Goal: Task Accomplishment & Management: Manage account settings

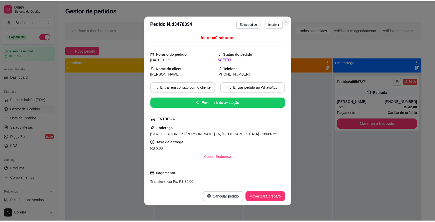
scroll to position [64, 0]
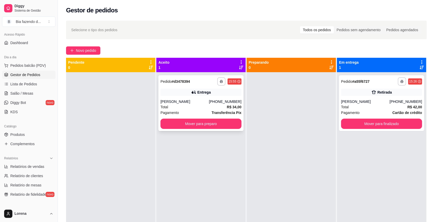
click at [209, 101] on div "[PERSON_NAME]" at bounding box center [185, 101] width 49 height 5
click at [219, 126] on button "Mover para preparo" at bounding box center [201, 124] width 79 height 10
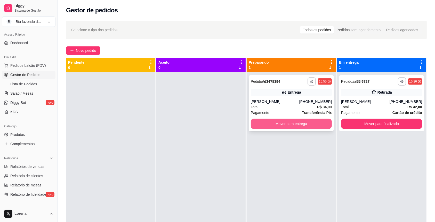
click at [261, 120] on button "Mover para entrega" at bounding box center [291, 124] width 81 height 10
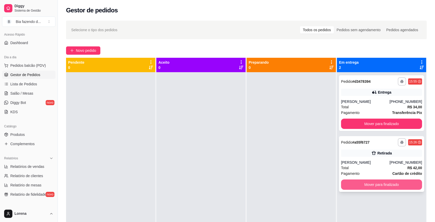
click at [373, 184] on button "Mover para finalizado" at bounding box center [381, 185] width 81 height 10
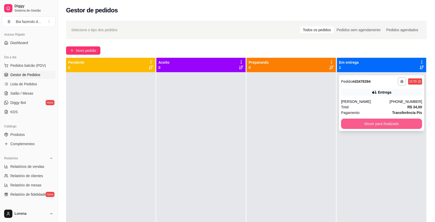
click at [392, 122] on button "Mover para finalizado" at bounding box center [381, 124] width 81 height 10
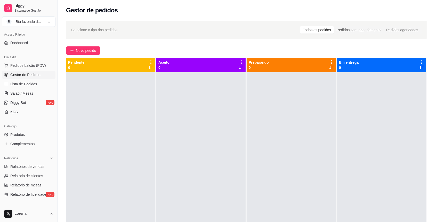
click at [30, 171] on ul "Relatórios de vendas Relatório de clientes Relatório de mesas Relatório de fide…" at bounding box center [28, 181] width 53 height 36
click at [28, 167] on span "Relatórios de vendas" at bounding box center [27, 166] width 34 height 5
select select "ALL"
select select "0"
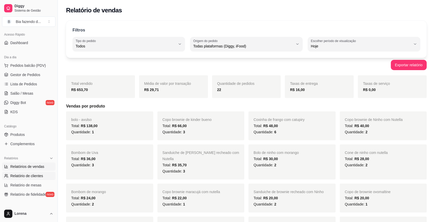
click at [35, 178] on span "Relatório de clientes" at bounding box center [26, 176] width 33 height 5
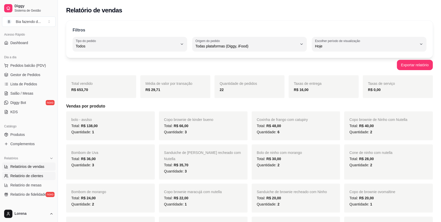
select select "30"
select select "HIGHEST_TOTAL_SPENT_WITH_ORDERS"
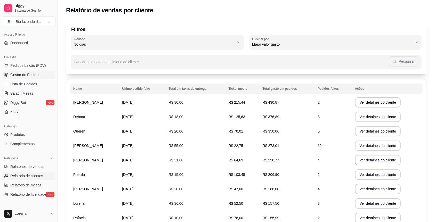
click at [34, 78] on link "Gestor de Pedidos" at bounding box center [28, 75] width 53 height 8
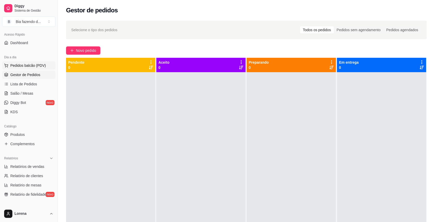
click at [36, 65] on span "Pedidos balcão (PDV)" at bounding box center [28, 65] width 36 height 5
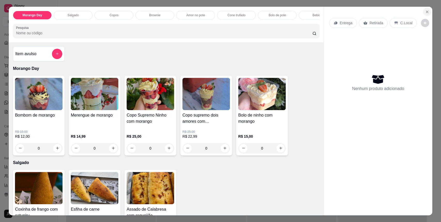
click at [425, 14] on icon "Close" at bounding box center [427, 12] width 4 height 4
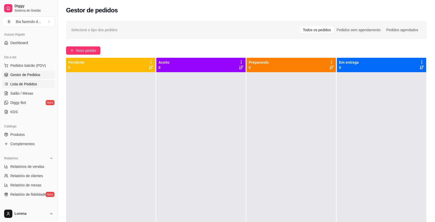
click at [30, 82] on span "Lista de Pedidos" at bounding box center [23, 84] width 27 height 5
